Goal: Navigation & Orientation: Find specific page/section

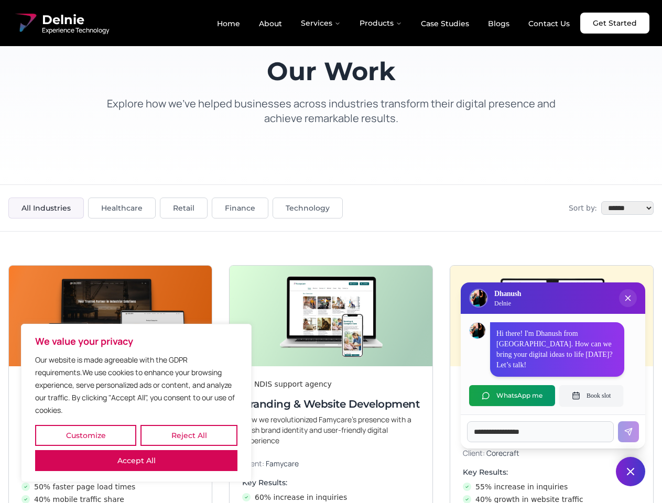
click at [85, 436] on button "Customize" at bounding box center [85, 435] width 101 height 21
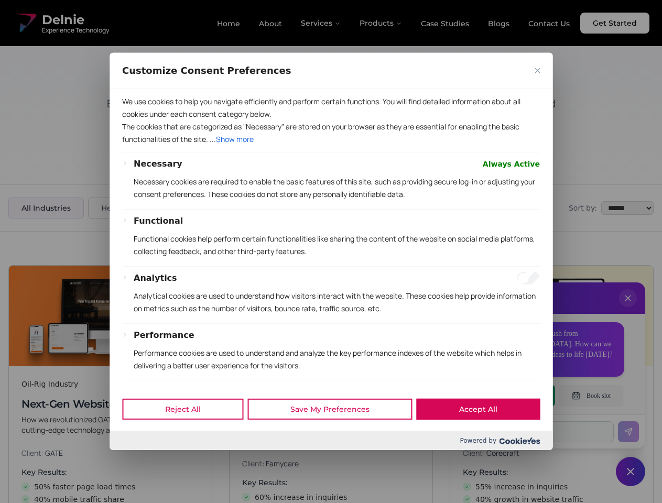
click at [189, 89] on div "Customize Consent Preferences" at bounding box center [331, 71] width 443 height 36
click at [136, 121] on p "We use cookies to help you navigate efficiently and perform certain functions. …" at bounding box center [331, 107] width 418 height 25
click at [331, 227] on div "Functional" at bounding box center [337, 221] width 406 height 13
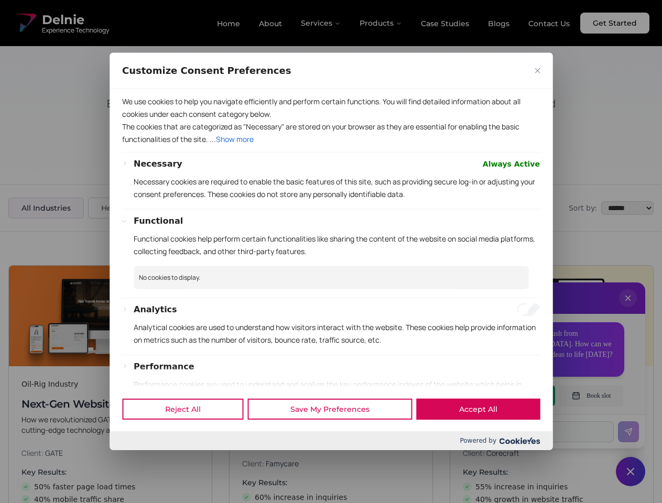
click at [628, 309] on div at bounding box center [331, 251] width 662 height 503
click at [512, 396] on div "Reject All Save My Preferences Accept All" at bounding box center [331, 409] width 443 height 45
click at [591, 396] on div at bounding box center [331, 251] width 662 height 503
click at [630, 472] on div at bounding box center [331, 251] width 662 height 503
click at [321, 23] on div at bounding box center [331, 251] width 662 height 503
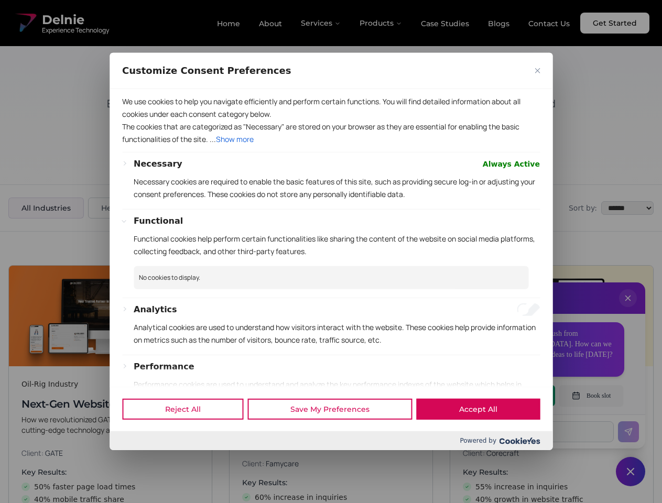
click at [381, 23] on div at bounding box center [331, 251] width 662 height 503
